Goal: Check status: Check status

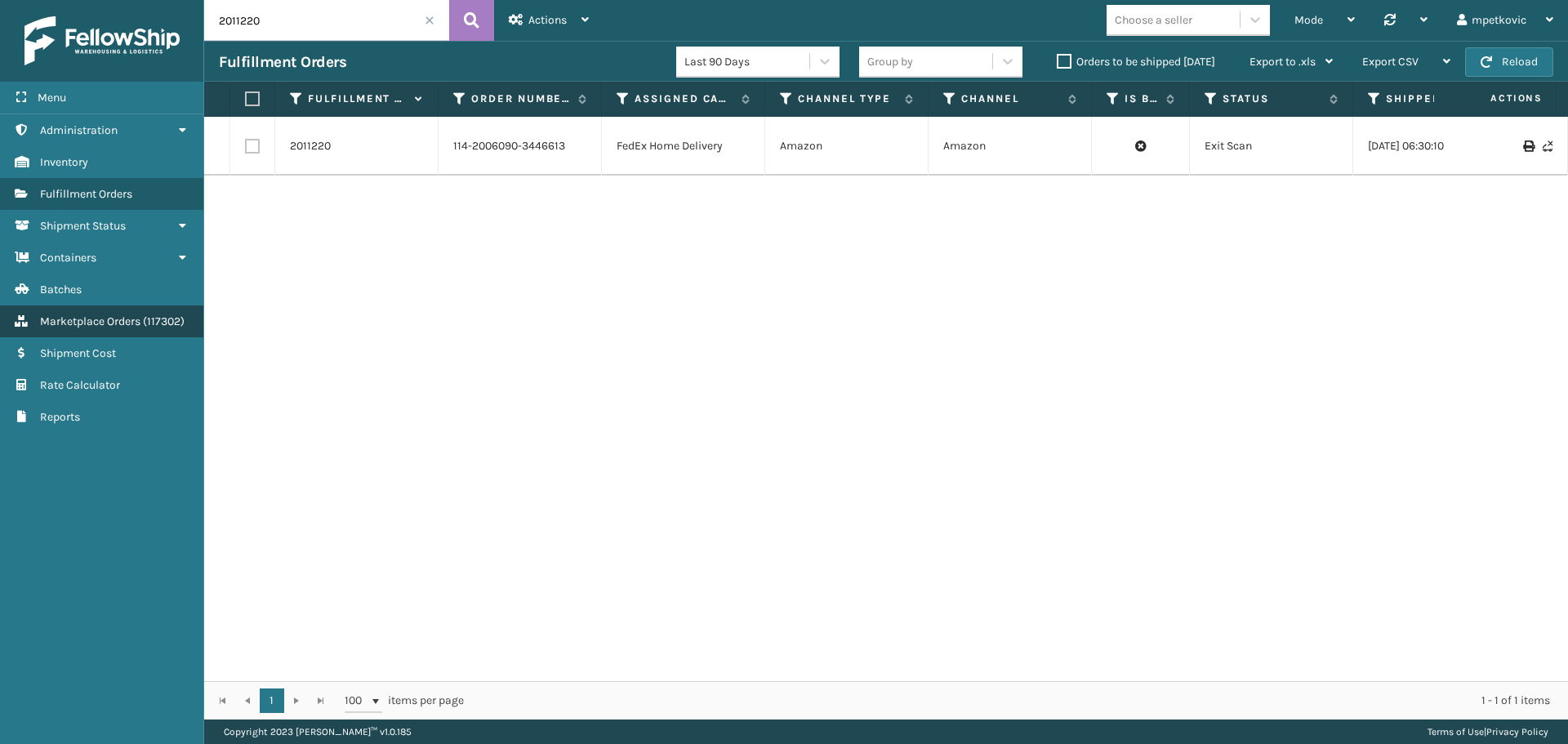
click at [82, 311] on link "Marketplace Orders ( 117302 )" at bounding box center [102, 321] width 203 height 31
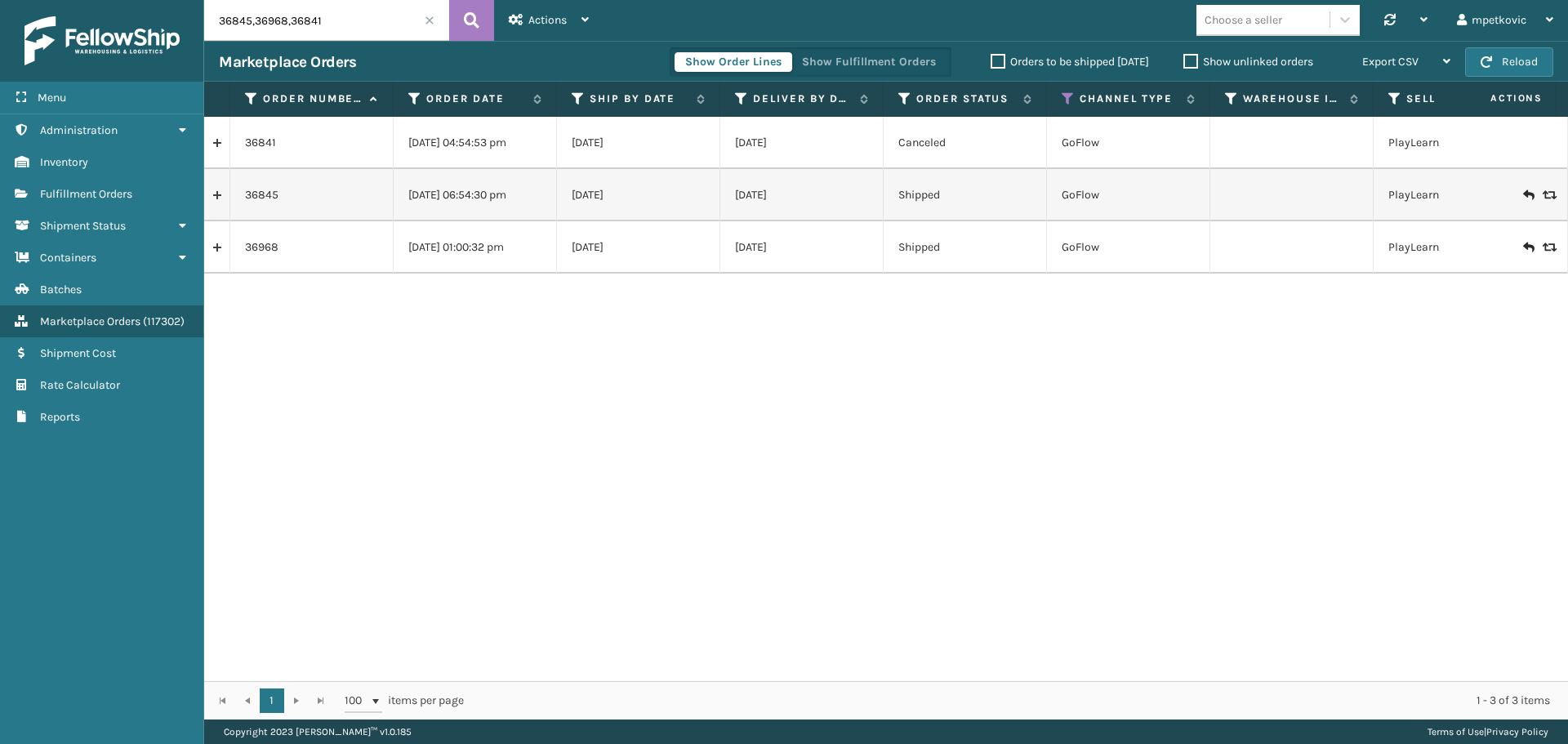
click at [355, 25] on input "36845,36968,36841" at bounding box center [327, 20] width 245 height 41
paste input "112-7475999-9788220"
type input "112-7475999-9788220"
click at [466, 18] on icon at bounding box center [472, 21] width 15 height 25
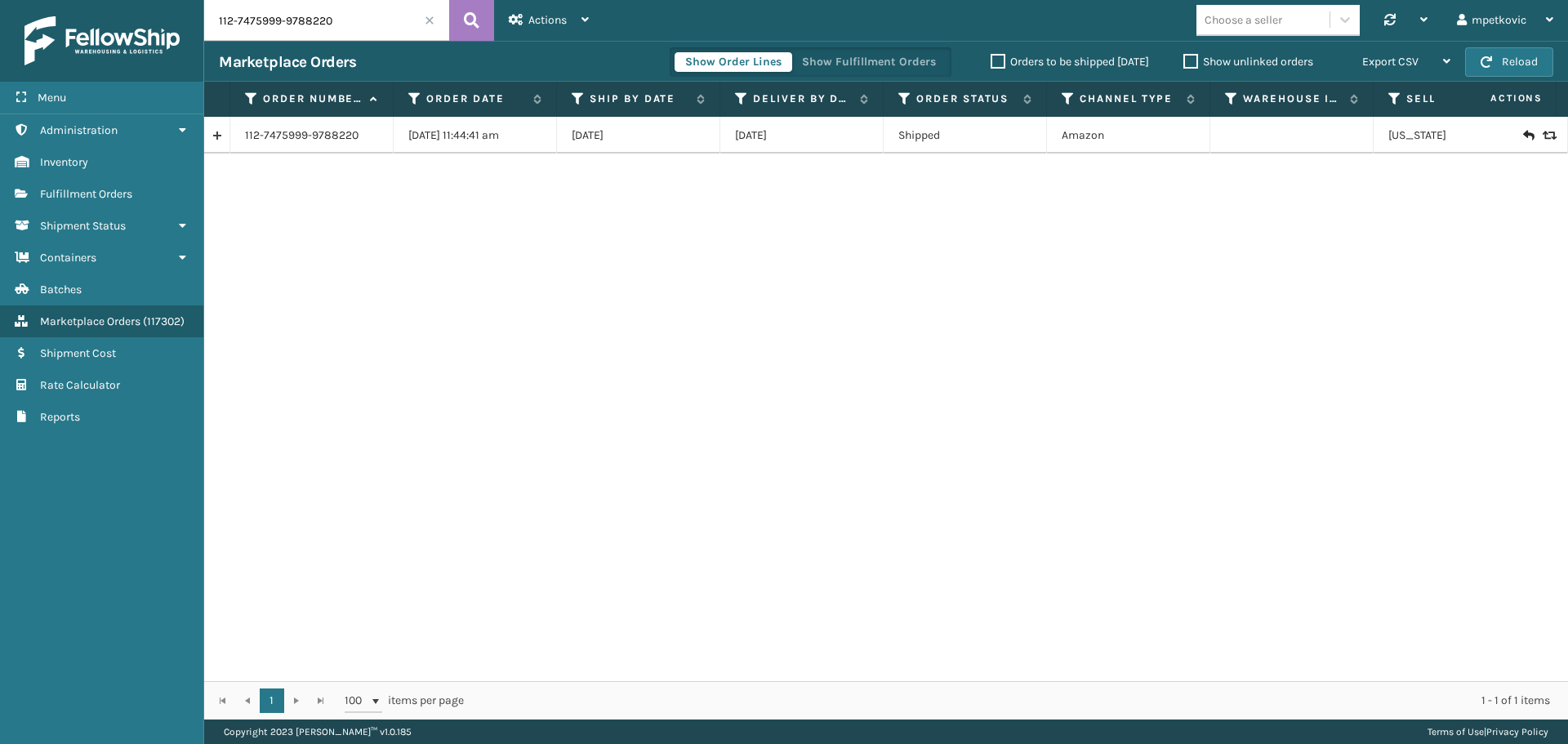
click at [477, 160] on div "112-7475999-9788220 [DATE] 11:44:41 am 08/13/2025 [DATE] Shipped Amazon [US_STA…" at bounding box center [886, 400] width 1364 height 565
click at [224, 135] on link at bounding box center [217, 135] width 26 height 26
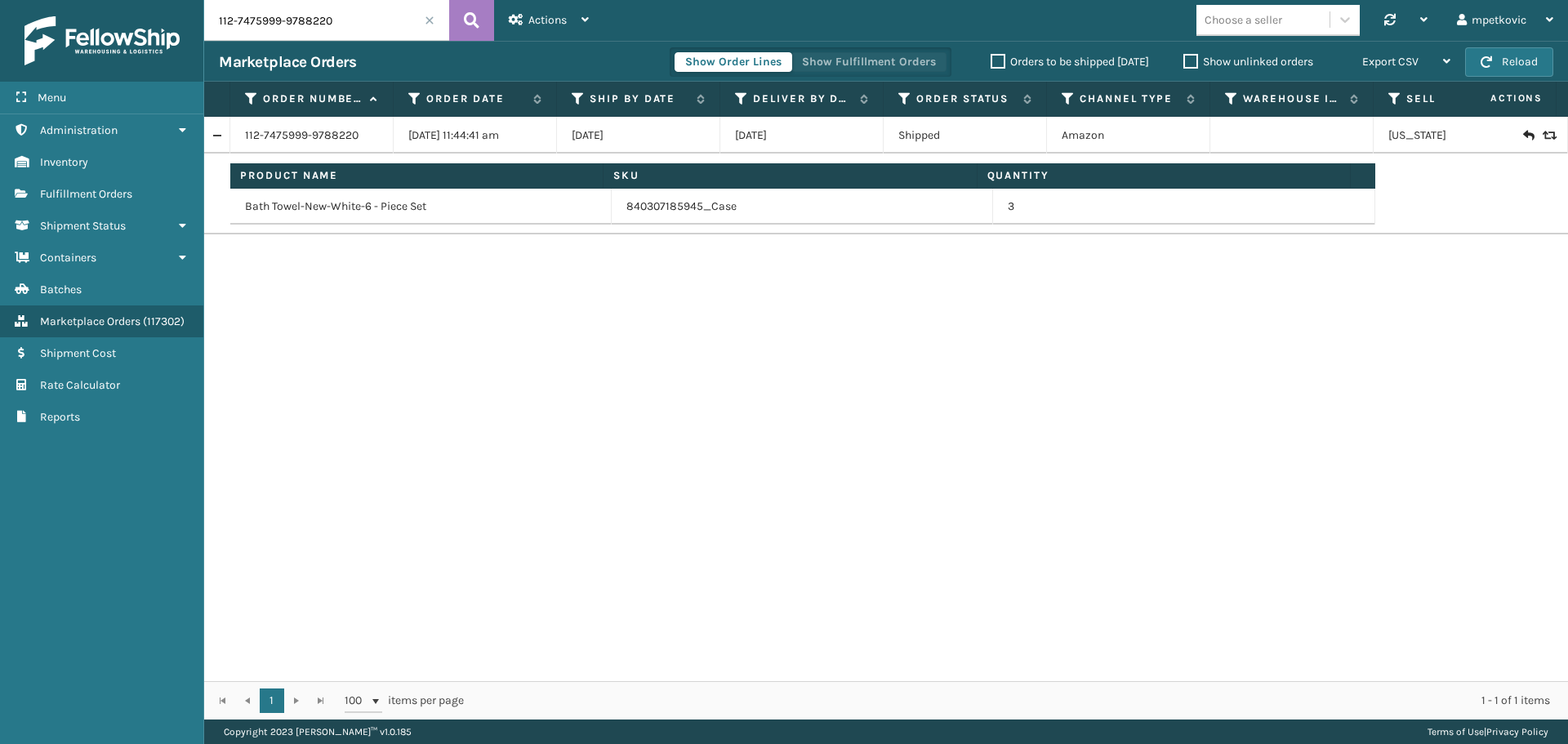
click at [920, 57] on button "Show Fulfillment Orders" at bounding box center [868, 62] width 155 height 20
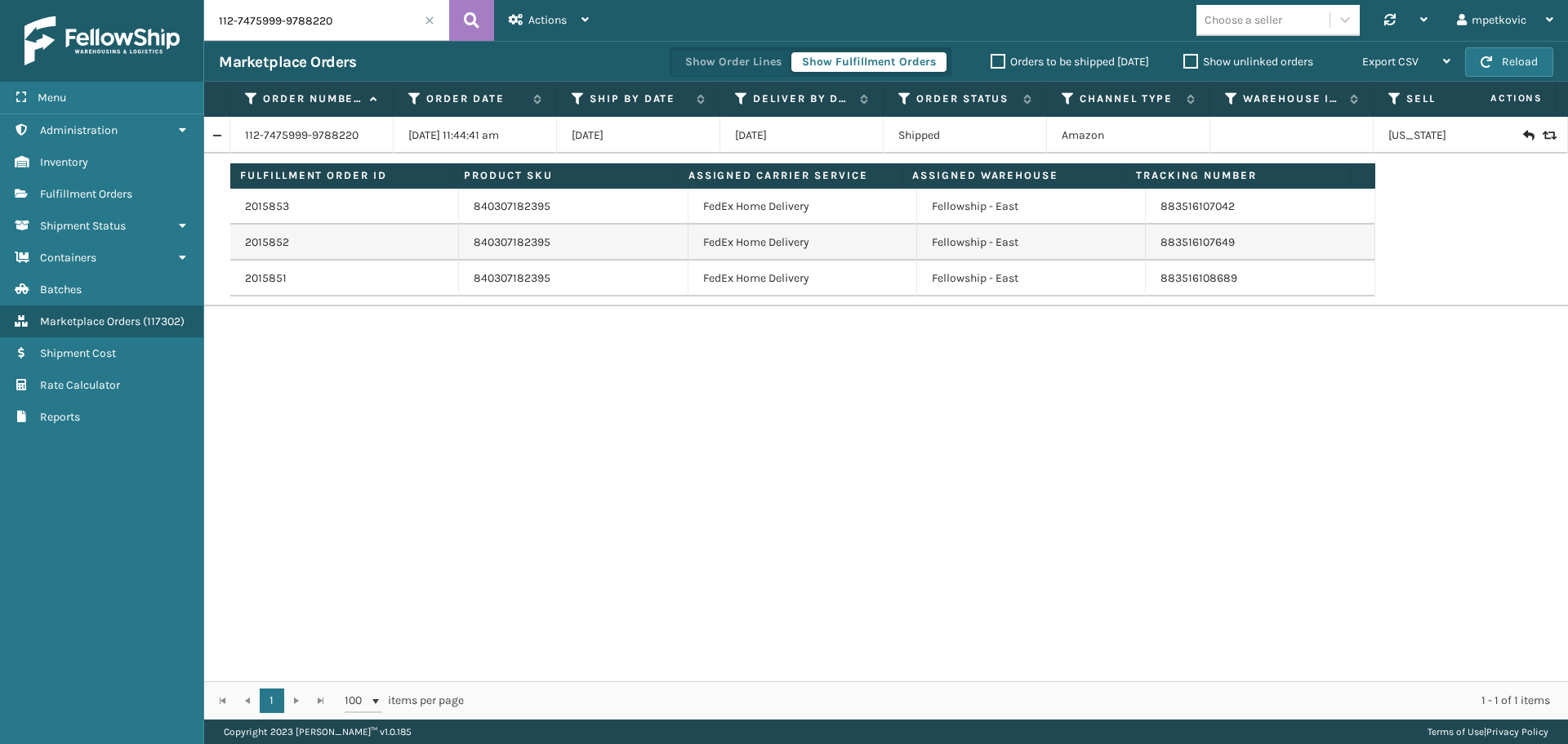
drag, startPoint x: 358, startPoint y: 17, endPoint x: 223, endPoint y: 13, distance: 135.1
click at [203, 0] on div "Menu Administration Inventory Fulfillment Orders Shipment Status Containers Bat…" at bounding box center [784, 0] width 1568 height 0
click at [744, 409] on div "112-7475999-9788220 [DATE] 11:44:41 am 08/13/2025 [DATE] Shipped Amazon [US_STA…" at bounding box center [886, 400] width 1364 height 565
click at [643, 369] on div "112-7475999-9788220 [DATE] 11:44:41 am 08/13/2025 [DATE] Shipped Amazon [US_STA…" at bounding box center [886, 400] width 1364 height 565
click at [296, 129] on link "112-7475999-9788220" at bounding box center [301, 135] width 113 height 16
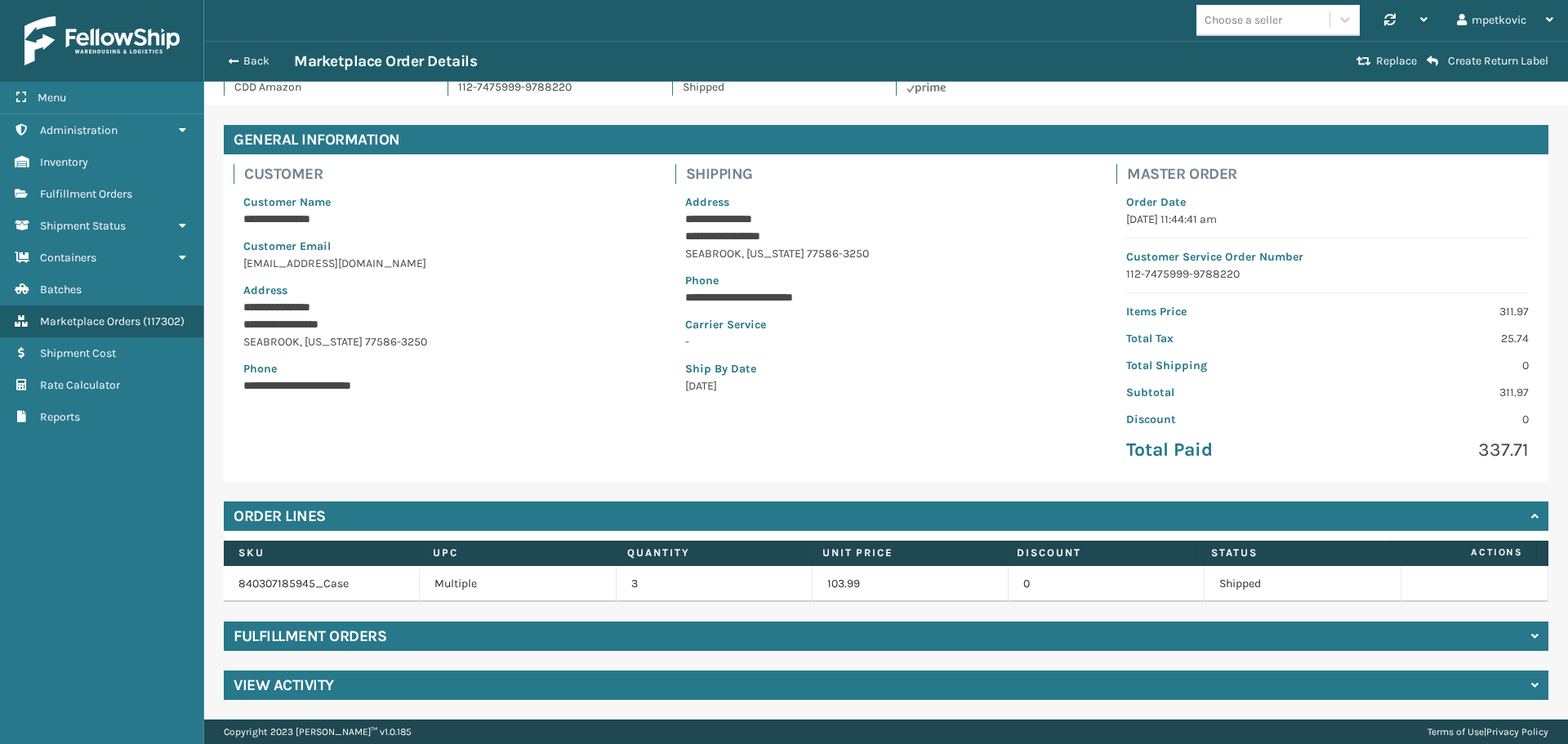
click at [557, 674] on div "View Activity" at bounding box center [885, 685] width 1325 height 29
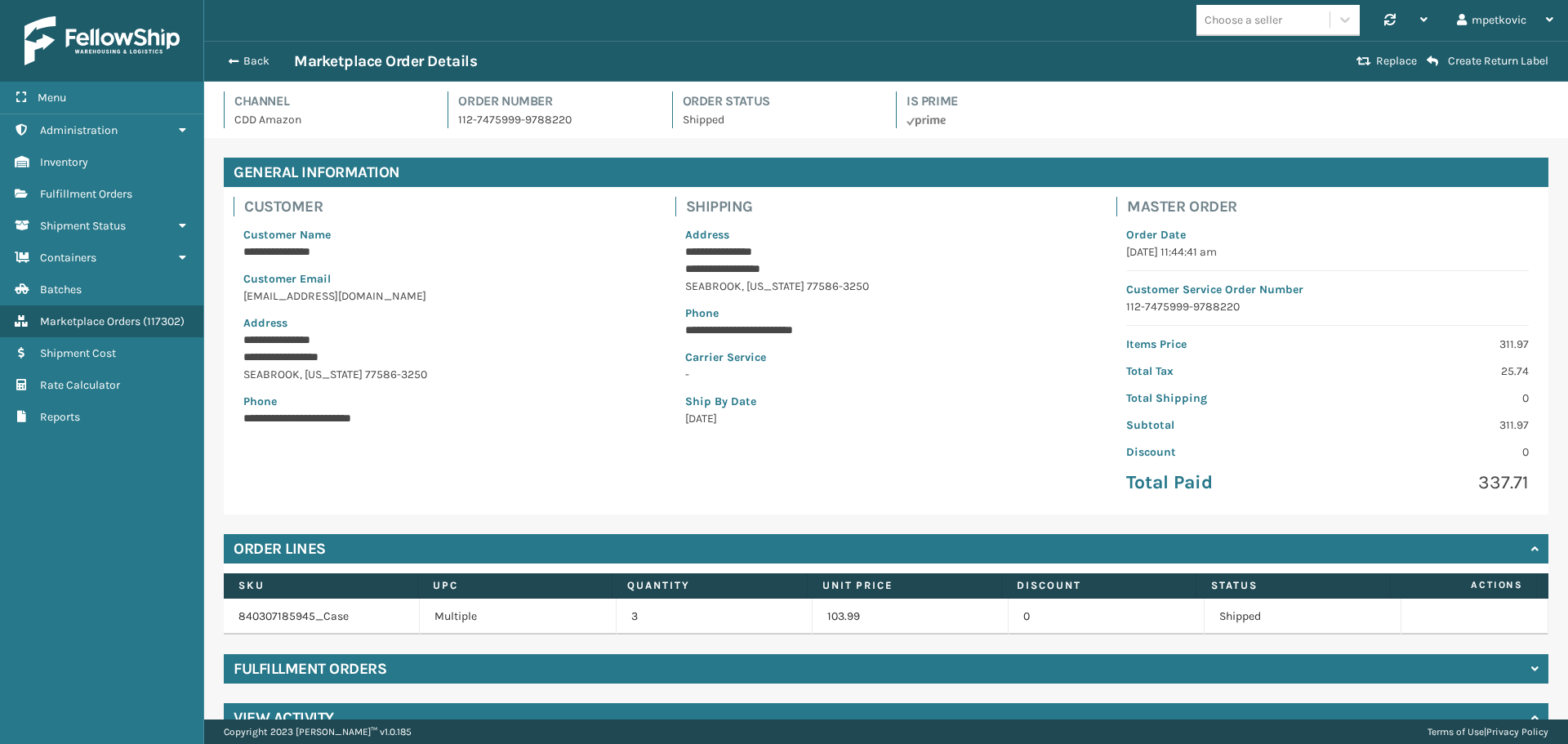
click at [616, 274] on p "Customer Email" at bounding box center [444, 279] width 402 height 17
click at [246, 64] on button "Back" at bounding box center [256, 61] width 75 height 14
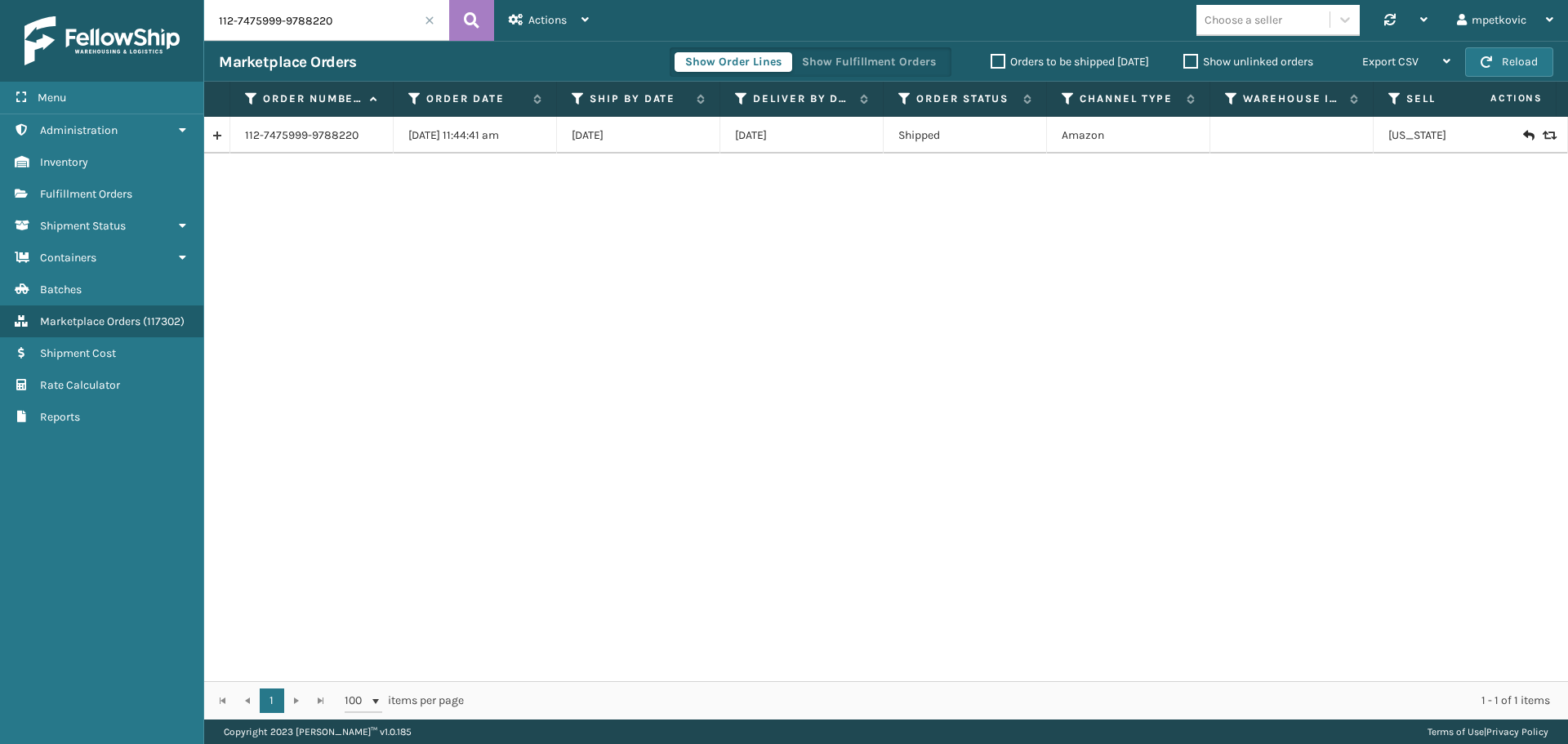
click at [344, 35] on input "112-7475999-9788220" at bounding box center [327, 20] width 245 height 41
paste input "6254"
type input "116254"
click at [464, 12] on icon at bounding box center [472, 21] width 15 height 25
click at [265, 188] on link "116254" at bounding box center [262, 184] width 34 height 16
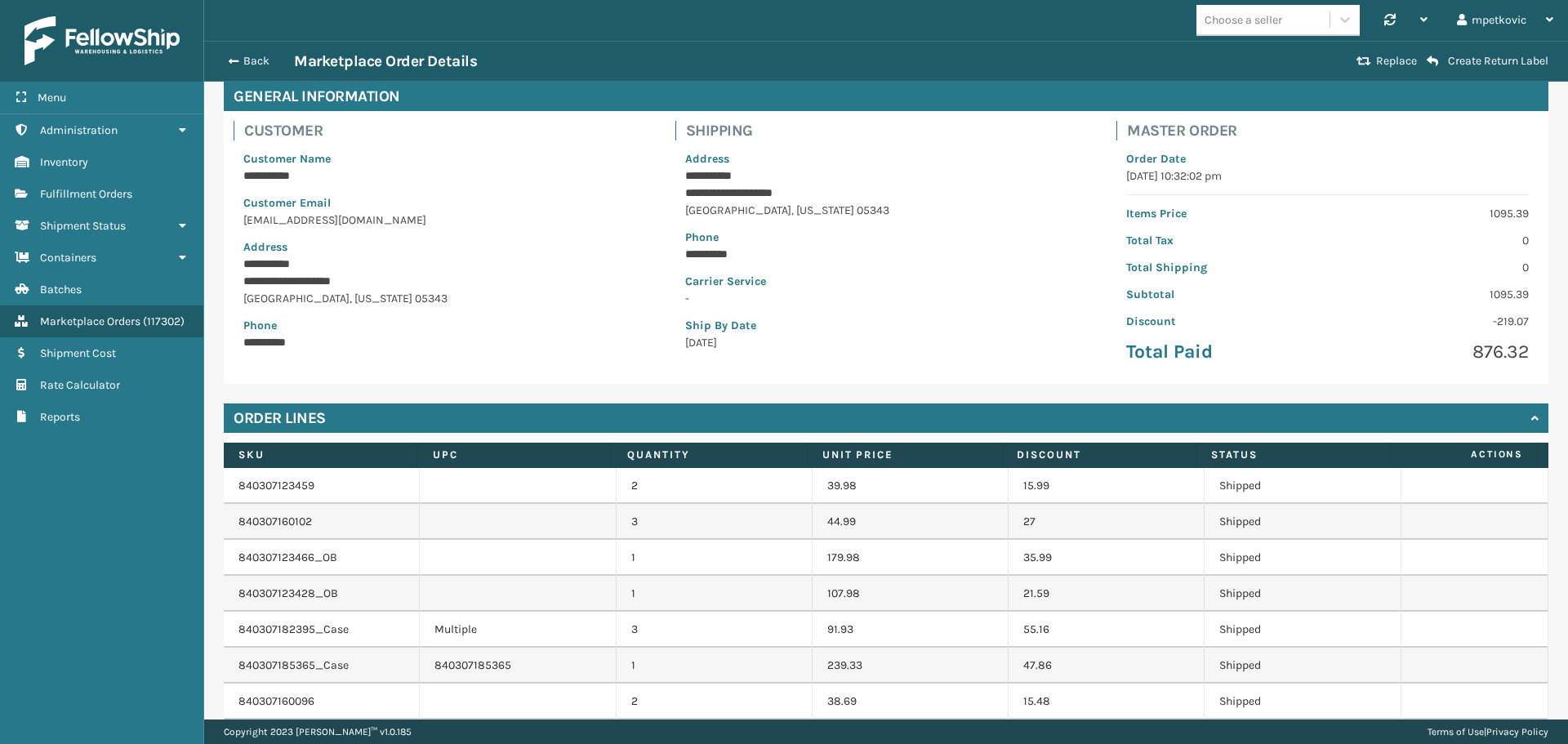
scroll to position [194, 0]
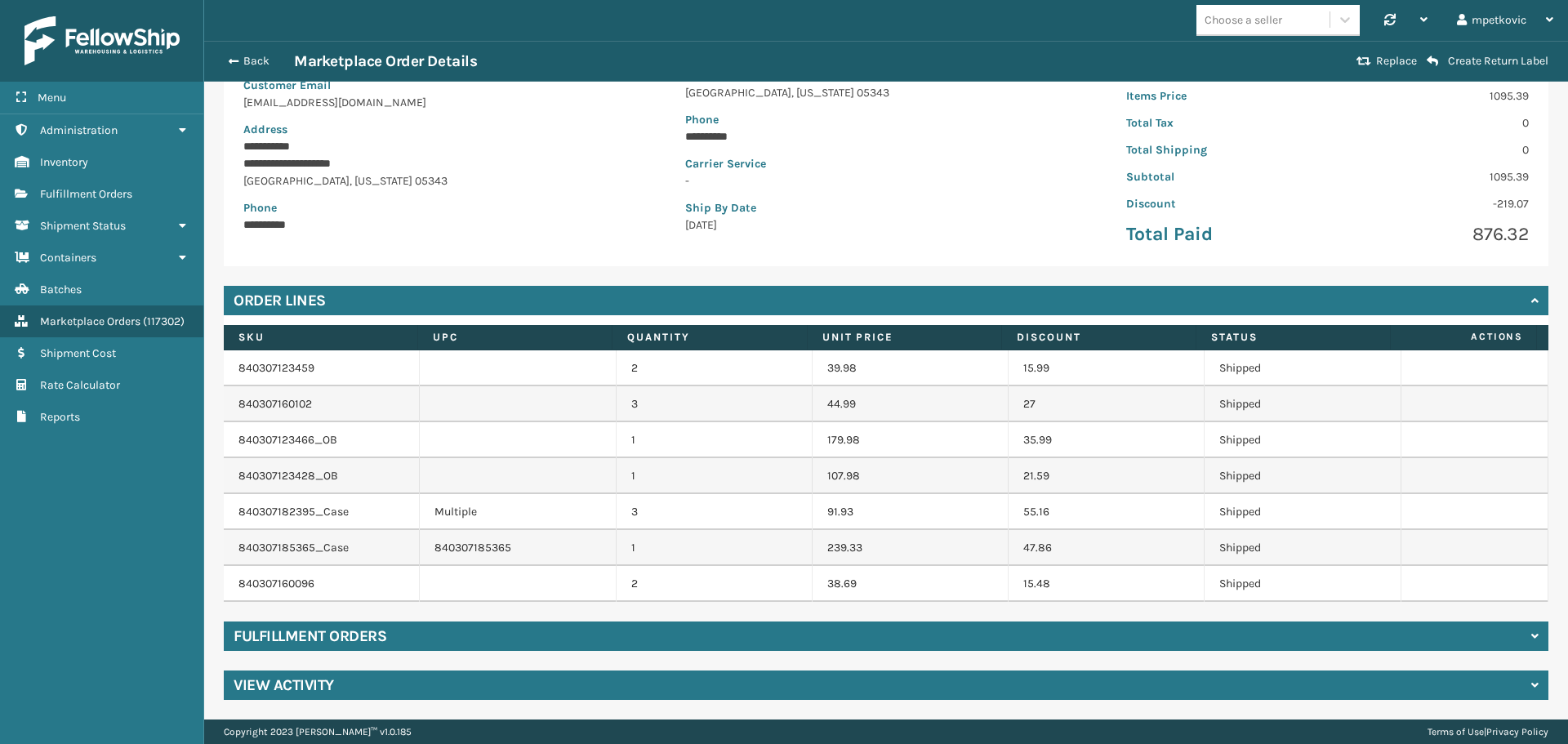
click at [409, 634] on div "Fulfillment Orders" at bounding box center [885, 636] width 1325 height 29
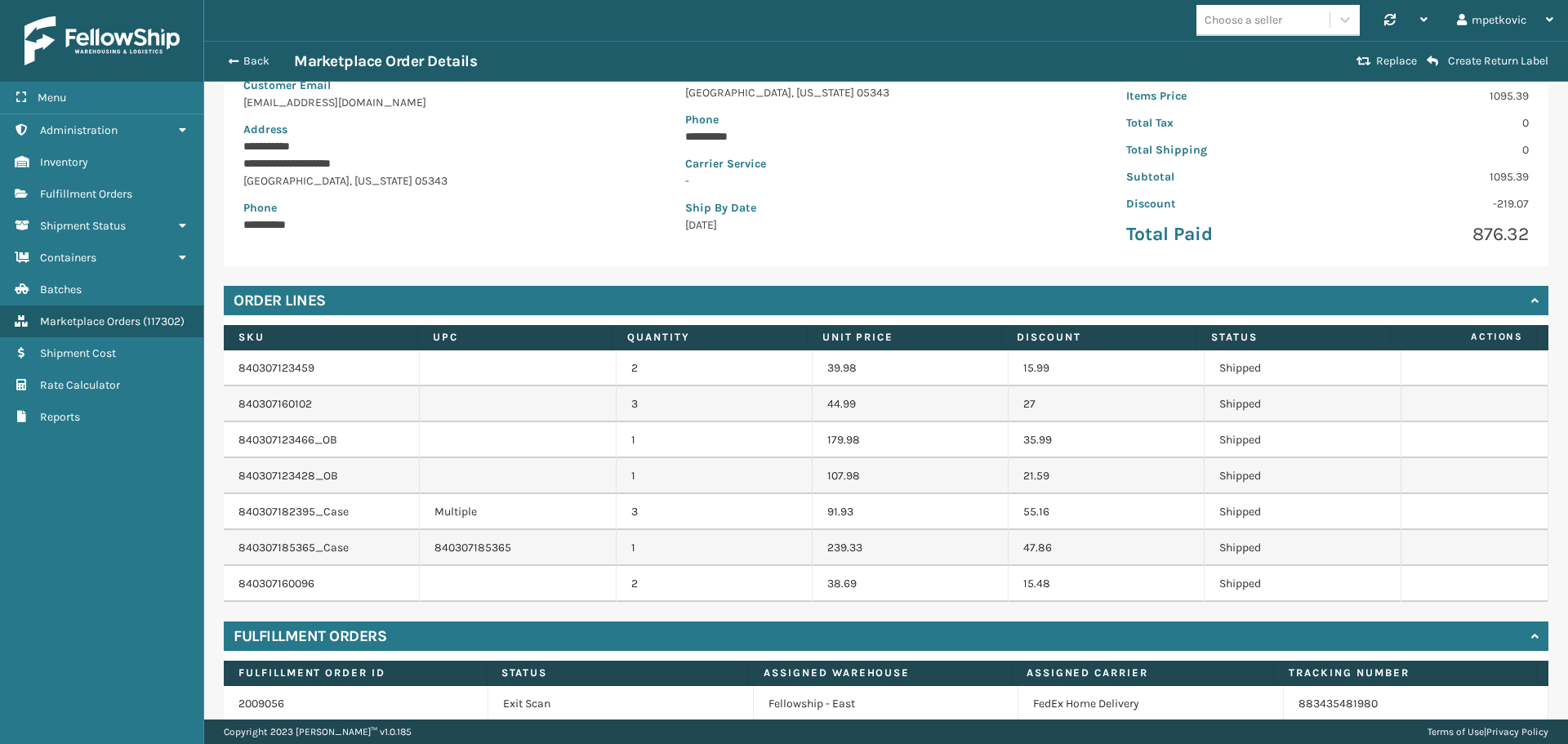
scroll to position [373, 0]
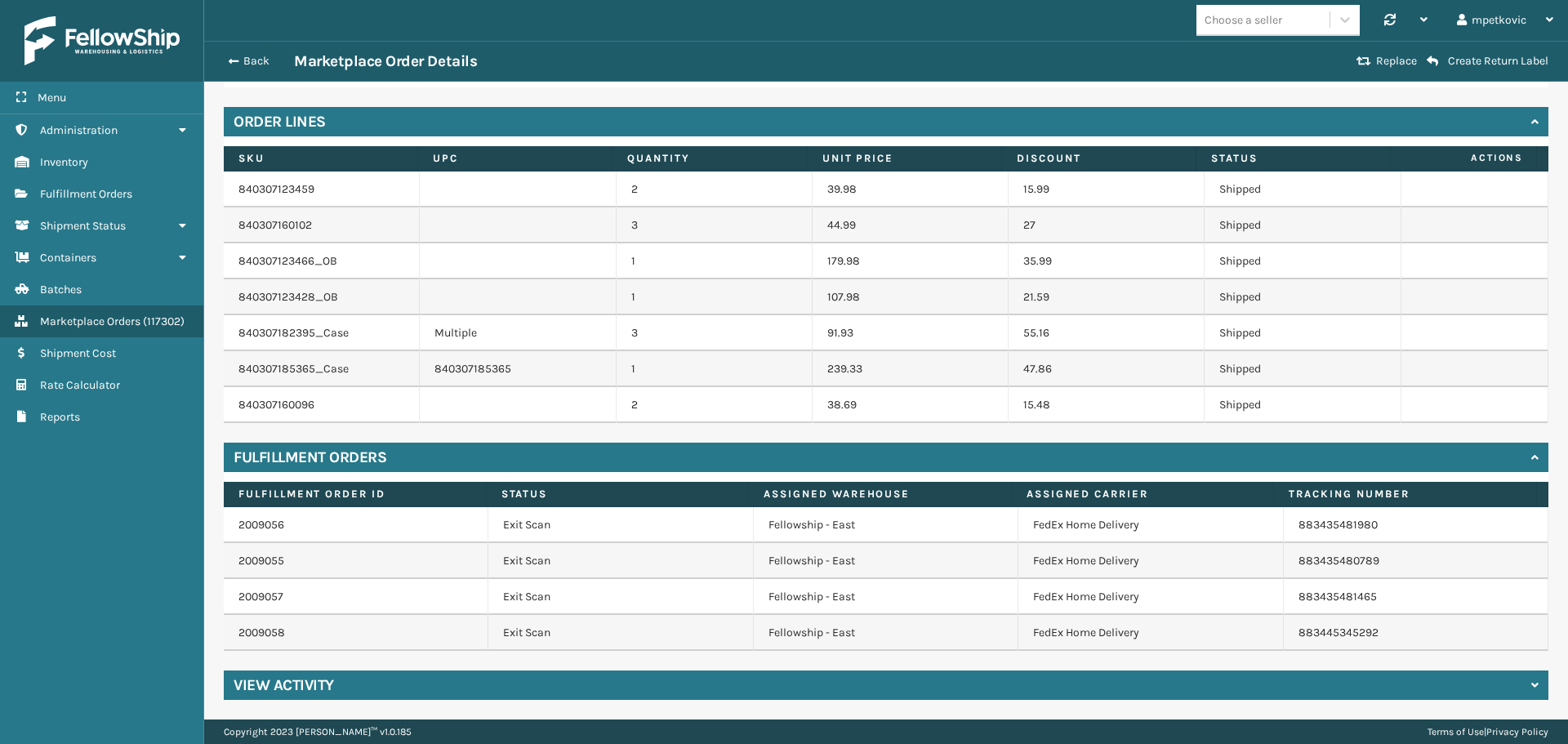
click at [184, 577] on div "Menu Administration Inventory Fulfillment Orders Shipment Status Containers Bat…" at bounding box center [102, 372] width 204 height 744
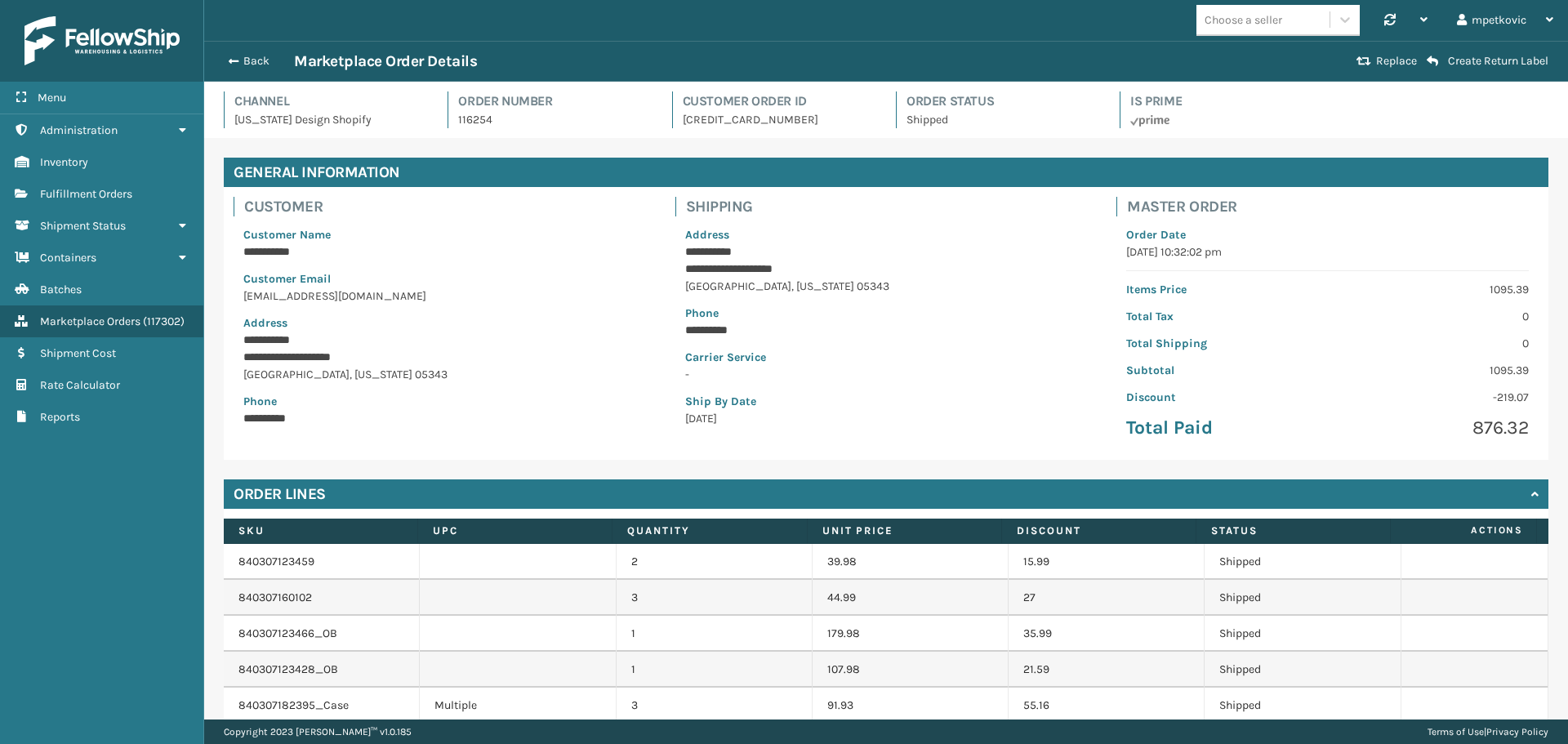
click at [478, 125] on p "116254" at bounding box center [555, 120] width 194 height 17
copy p "116254"
click at [668, 150] on div "**********" at bounding box center [886, 615] width 1364 height 954
